Goal: Find specific page/section: Find specific page/section

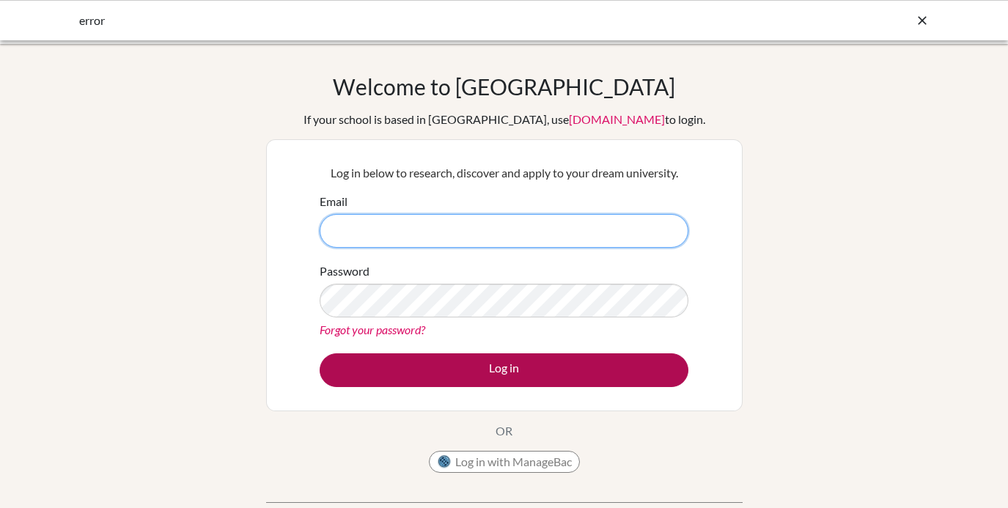
type input "paul.carpy@cds.ed.cr"
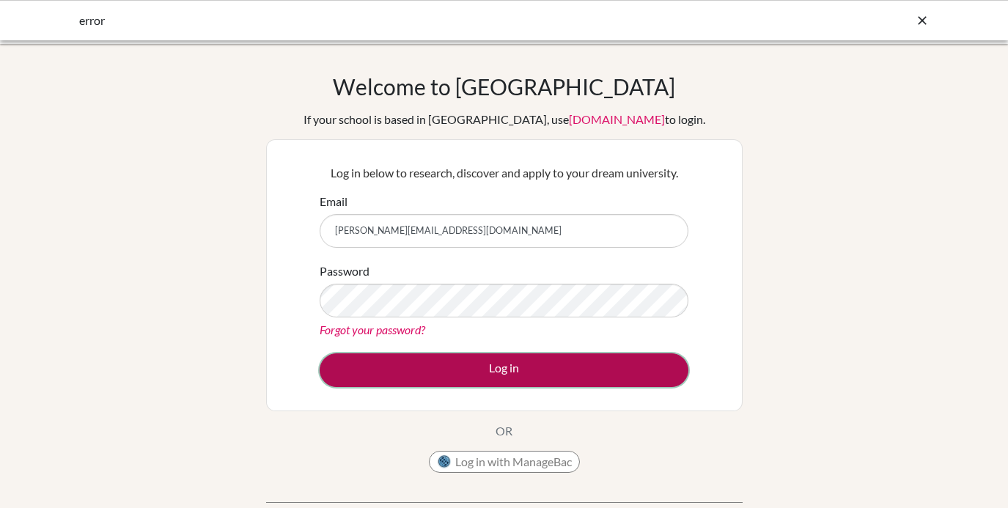
click at [516, 365] on button "Log in" at bounding box center [504, 370] width 369 height 34
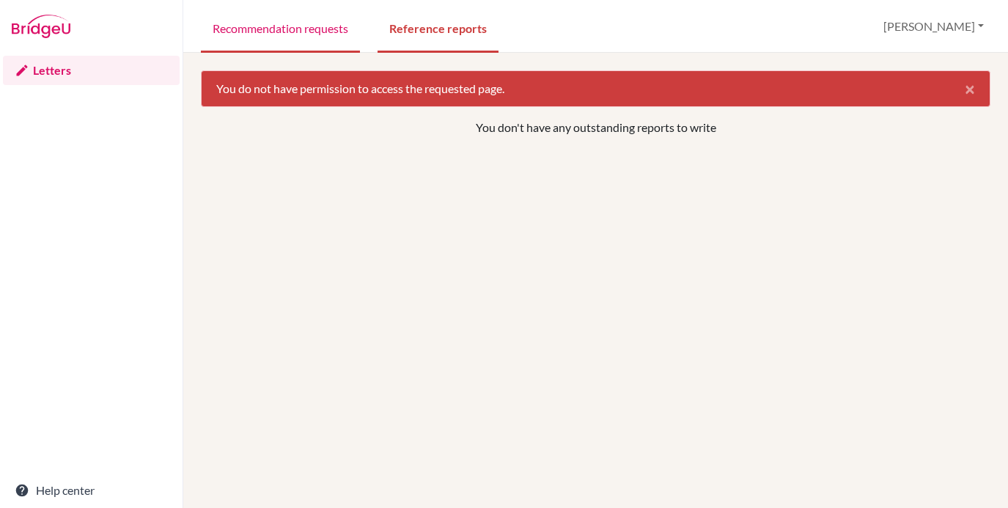
click at [289, 28] on link "Recommendation requests" at bounding box center [280, 27] width 159 height 51
